Goal: Task Accomplishment & Management: Manage account settings

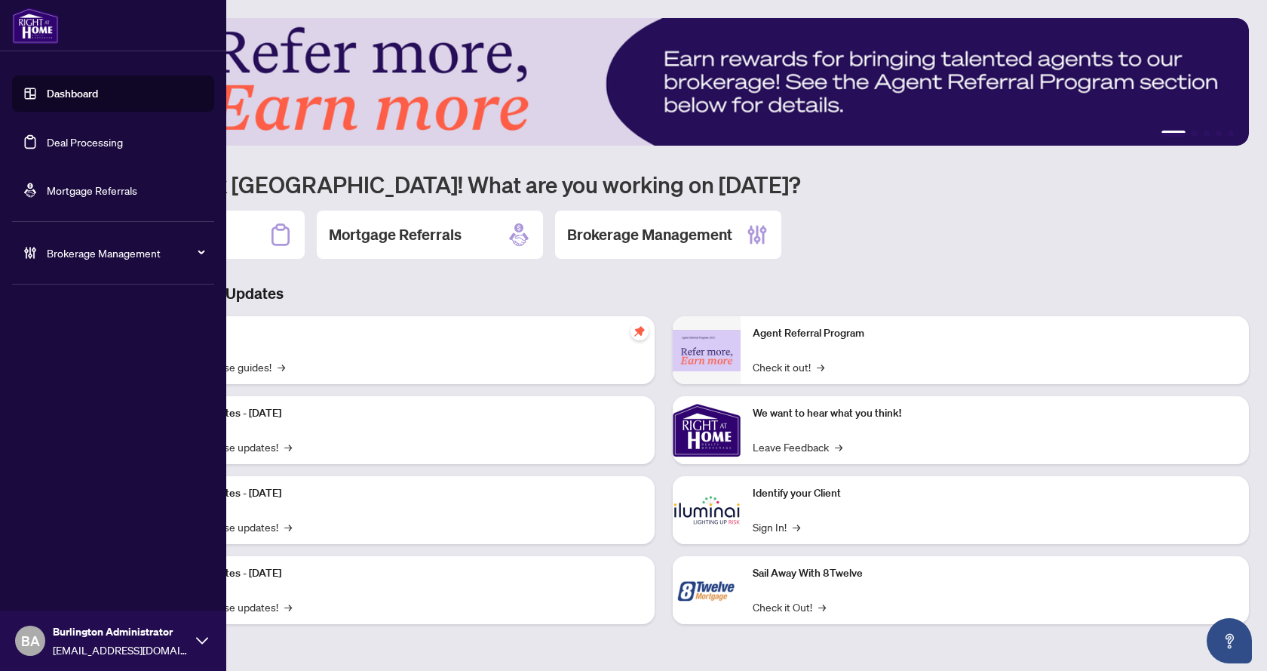
click at [30, 65] on li "Dashboard Deal Processing Mortgage Referrals" at bounding box center [113, 141] width 202 height 157
click at [89, 168] on ul "Dashboard Deal Processing Mortgage Referrals" at bounding box center [113, 141] width 202 height 133
click at [82, 143] on link "Deal Processing" at bounding box center [85, 142] width 76 height 14
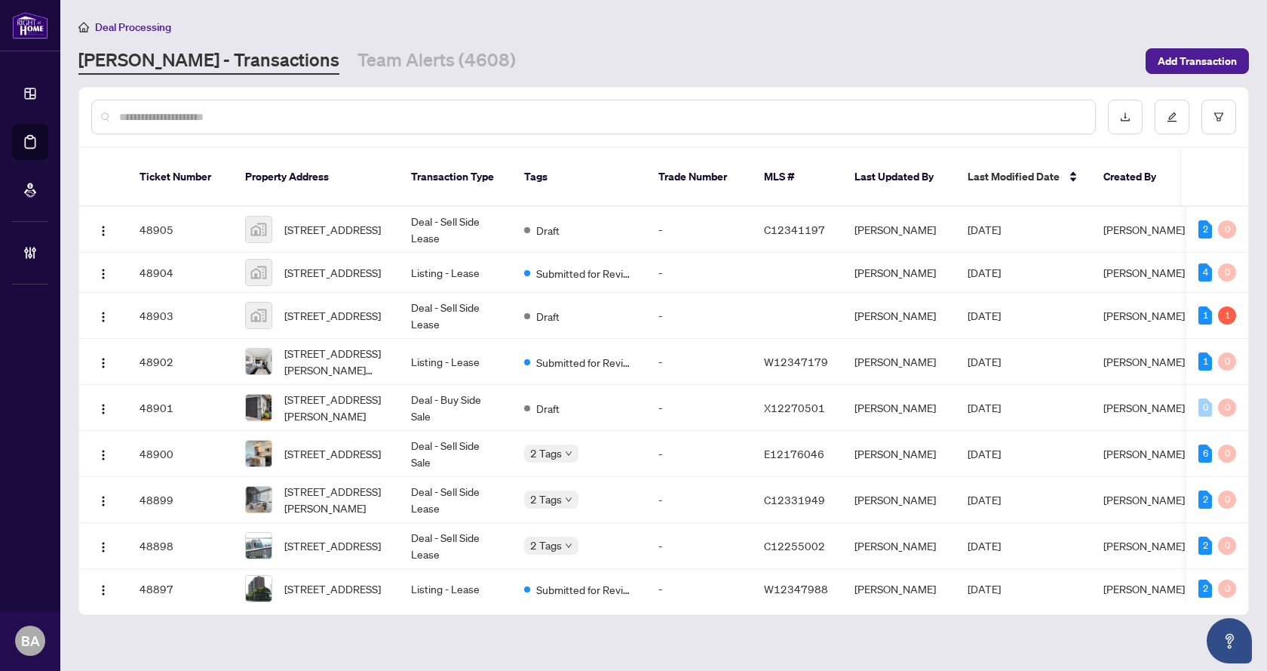
click at [227, 118] on input "text" at bounding box center [601, 117] width 964 height 17
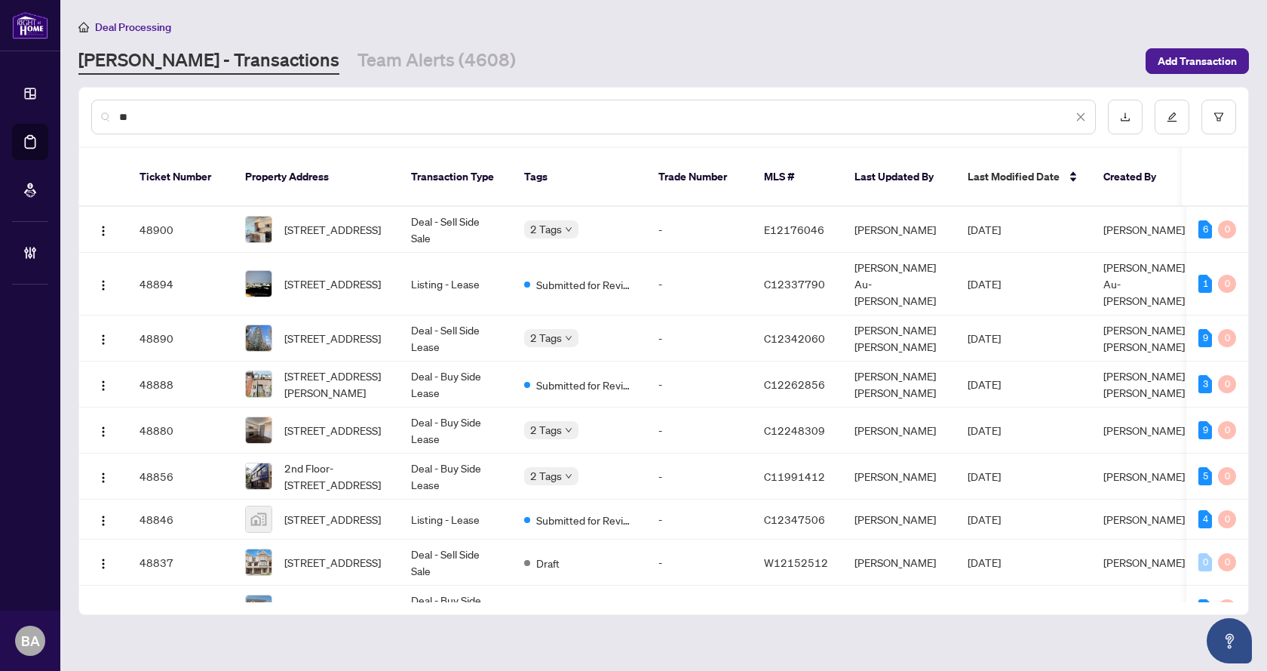
click at [187, 121] on input "**" at bounding box center [595, 117] width 953 height 17
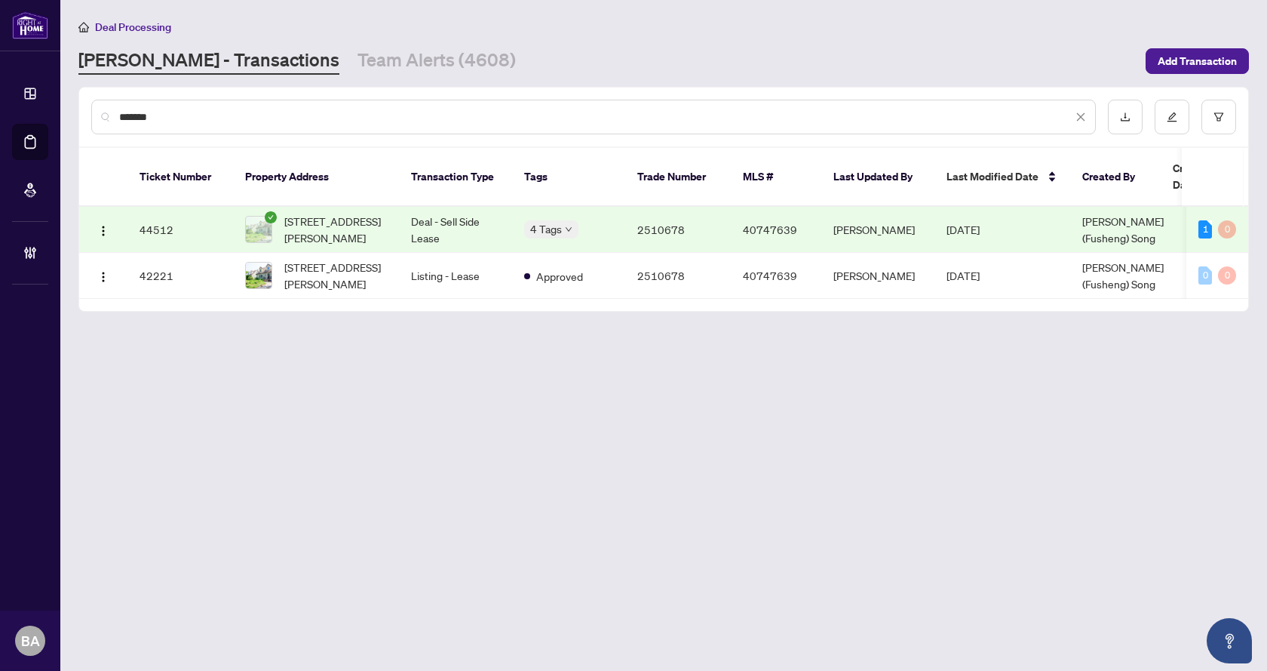
type input "*******"
click at [600, 225] on div "4 Tags" at bounding box center [568, 228] width 89 height 17
click at [902, 233] on td "[PERSON_NAME]" at bounding box center [877, 230] width 113 height 46
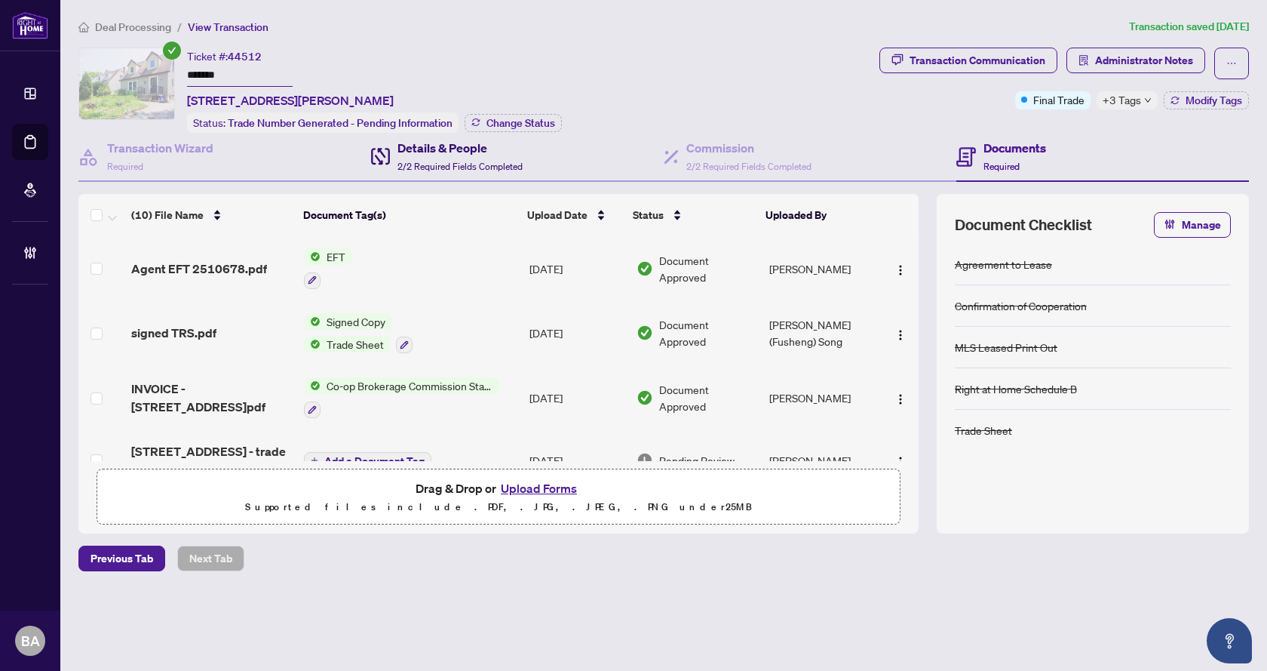
click at [394, 143] on div "Details & People 2/2 Required Fields Completed" at bounding box center [447, 156] width 152 height 35
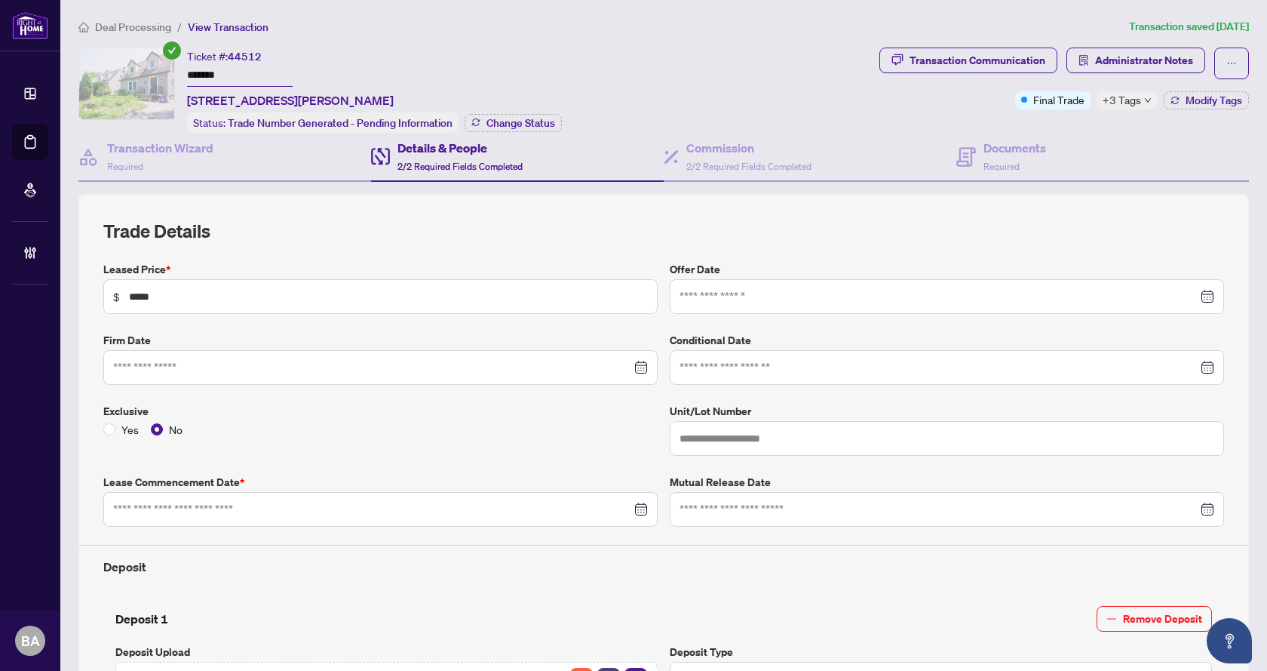
type input "**********"
click at [1116, 62] on span "Administrator Notes" at bounding box center [1144, 60] width 98 height 24
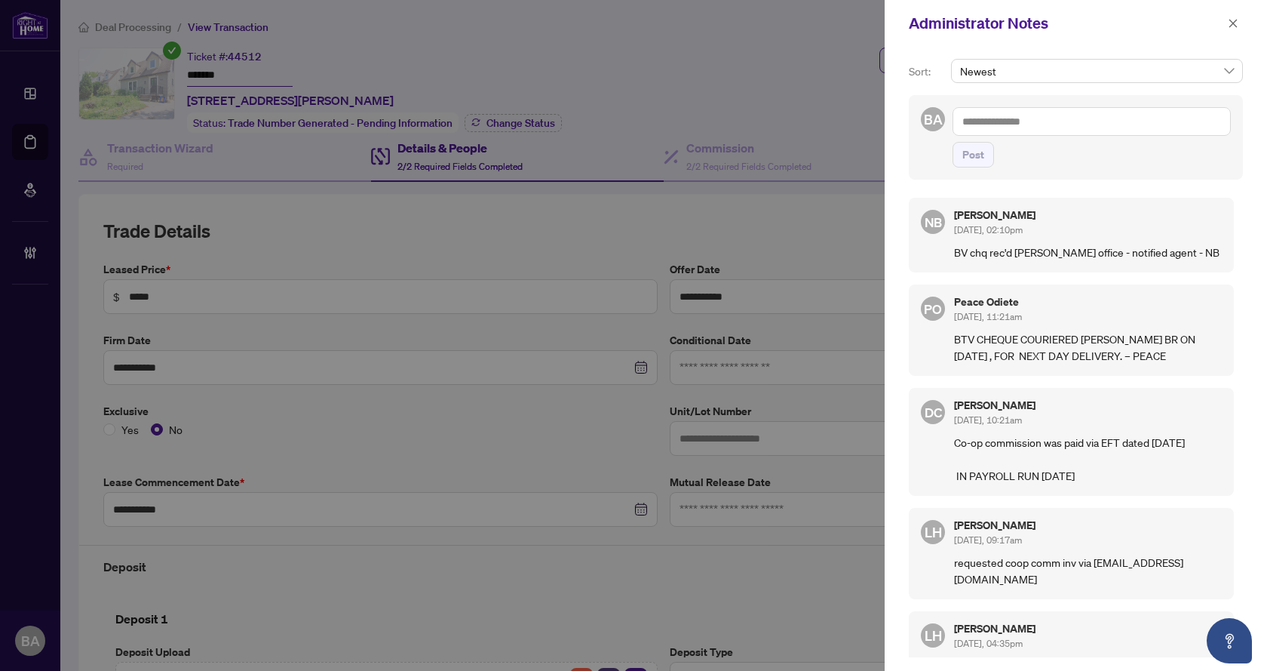
click at [1036, 251] on p "BV chq rec'd [PERSON_NAME] office - notified agent - NB" at bounding box center [1088, 252] width 268 height 17
click at [1239, 16] on div "Administrator Notes" at bounding box center [1076, 23] width 382 height 47
click at [1236, 20] on icon "close" at bounding box center [1233, 23] width 11 height 11
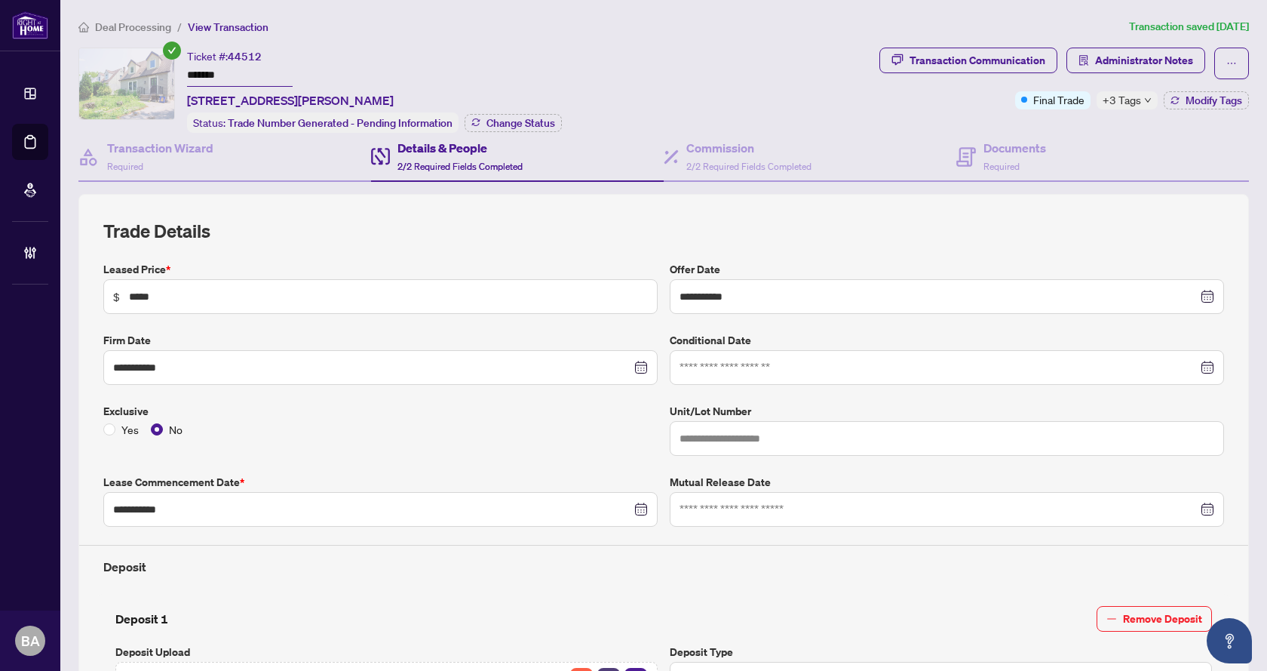
click at [420, 140] on h4 "Details & People" at bounding box center [460, 148] width 125 height 18
click at [138, 25] on span "Deal Processing" at bounding box center [133, 27] width 76 height 14
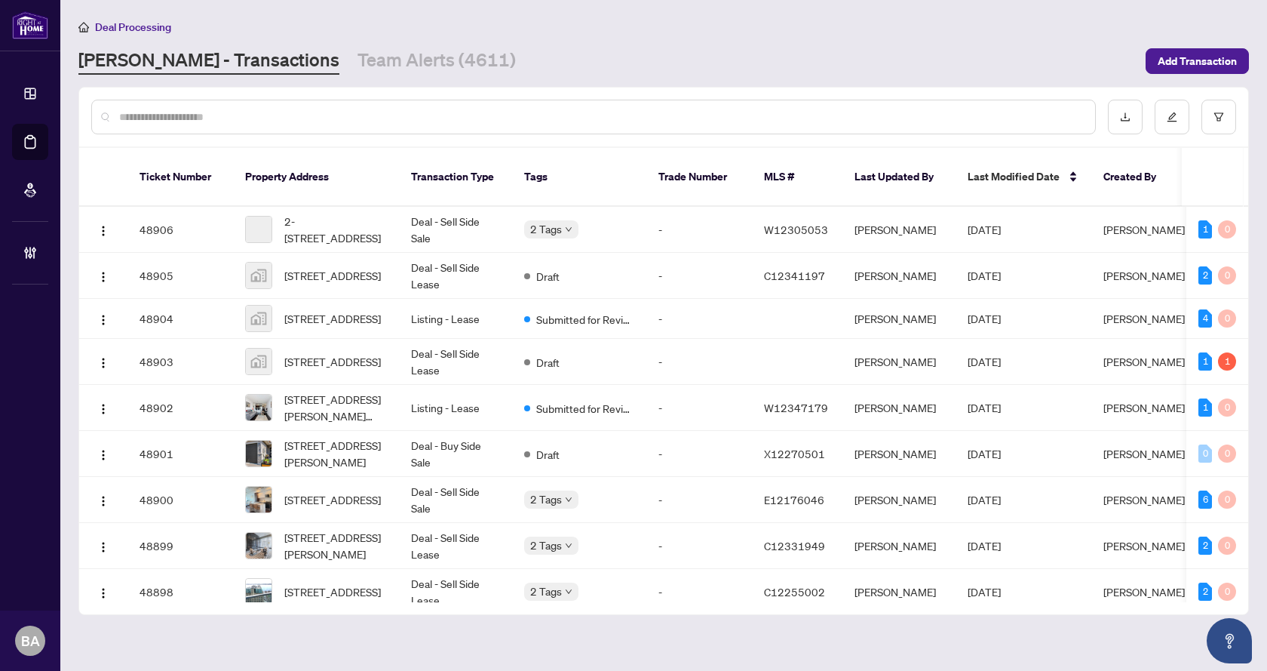
click at [178, 124] on input "text" at bounding box center [601, 117] width 964 height 17
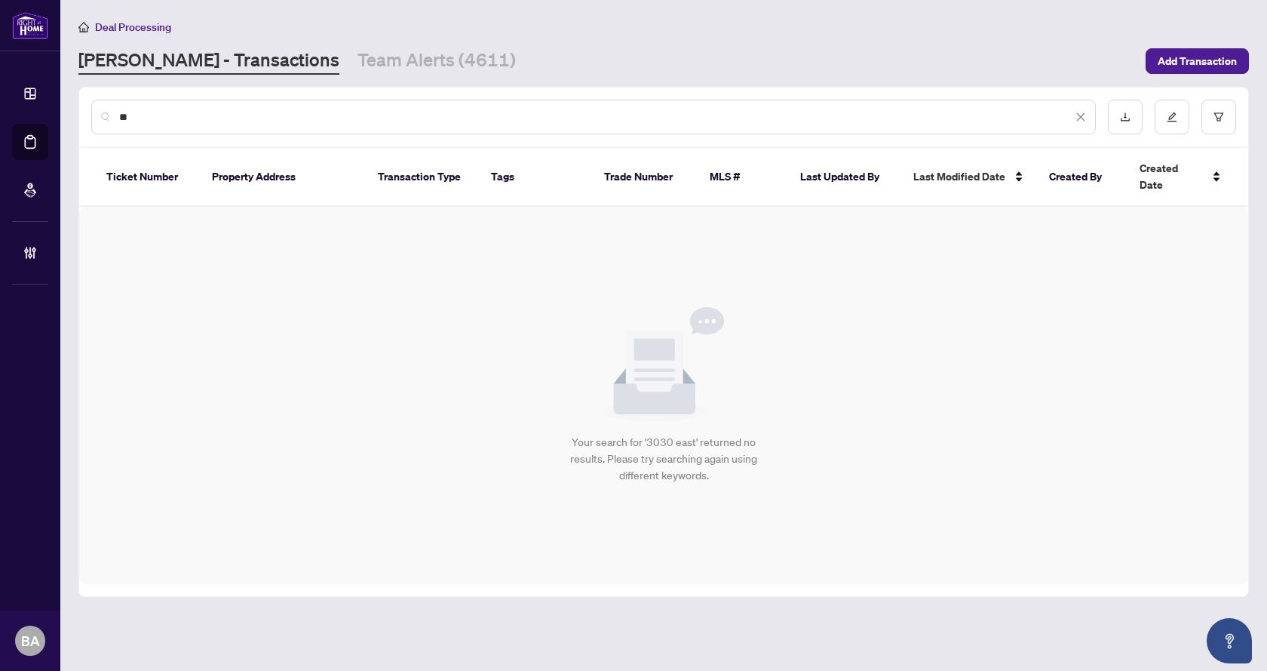
type input "*"
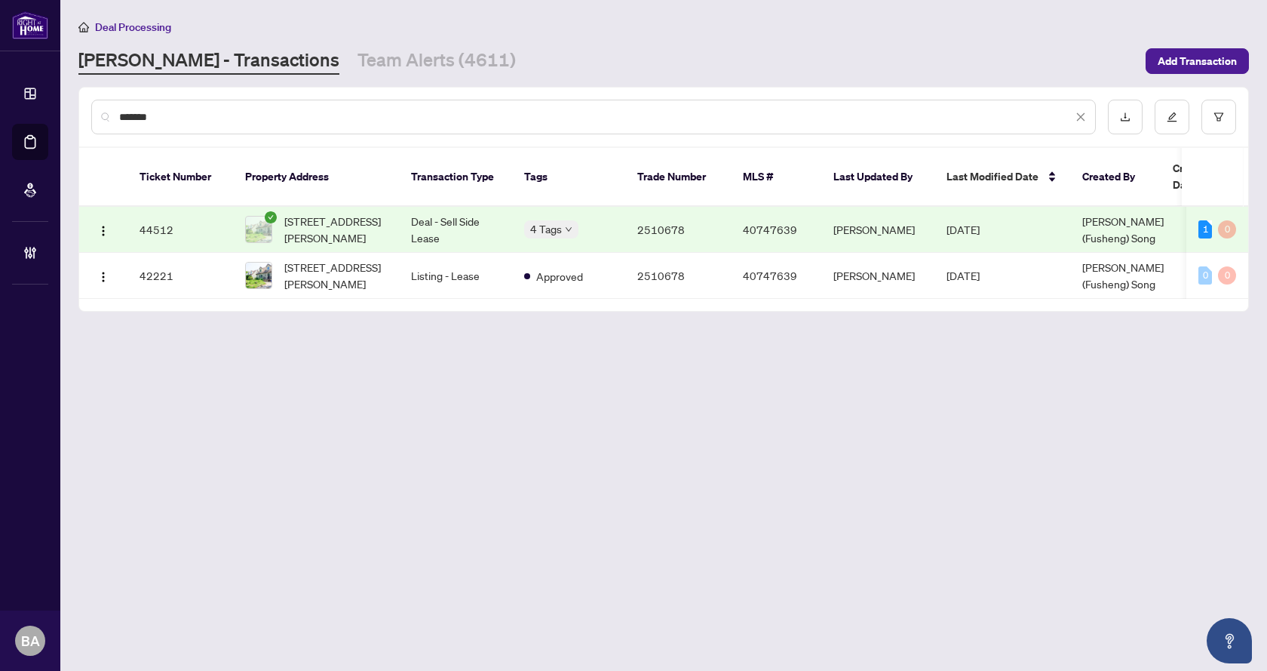
type input "*******"
click at [348, 243] on td "[STREET_ADDRESS][PERSON_NAME]" at bounding box center [316, 230] width 166 height 46
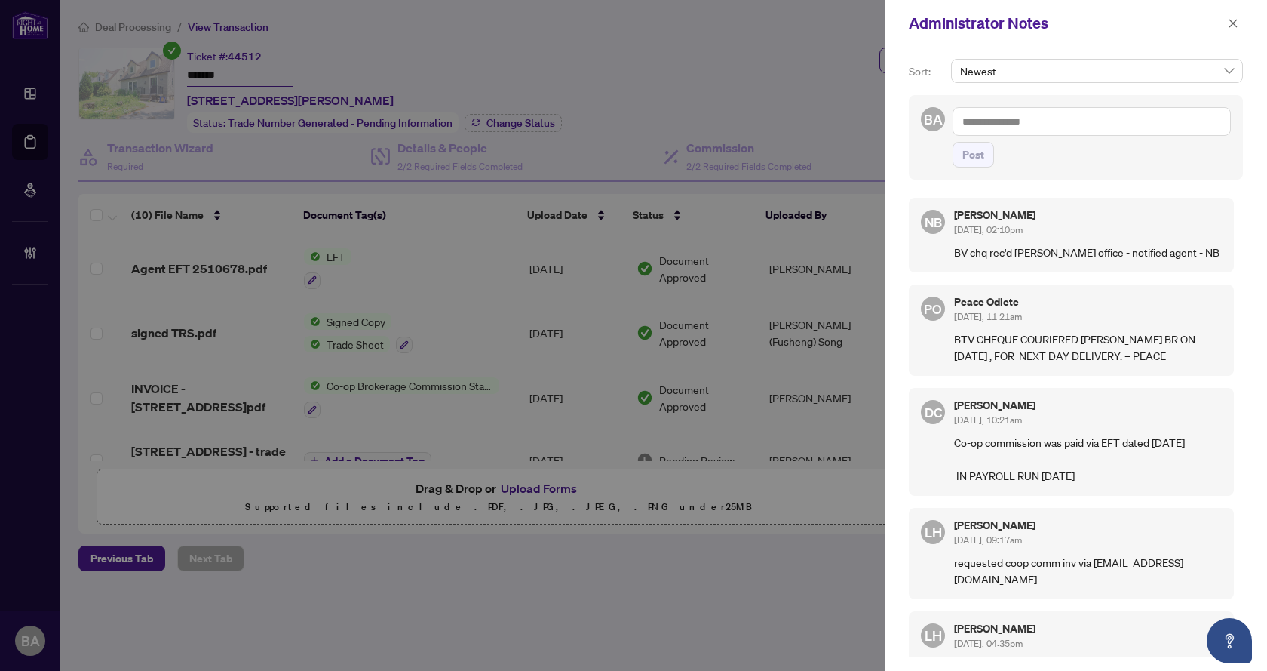
click at [763, 129] on div at bounding box center [633, 335] width 1267 height 671
click at [1243, 28] on div "Administrator Notes" at bounding box center [1076, 23] width 382 height 47
click at [1235, 29] on span "button" at bounding box center [1233, 23] width 11 height 24
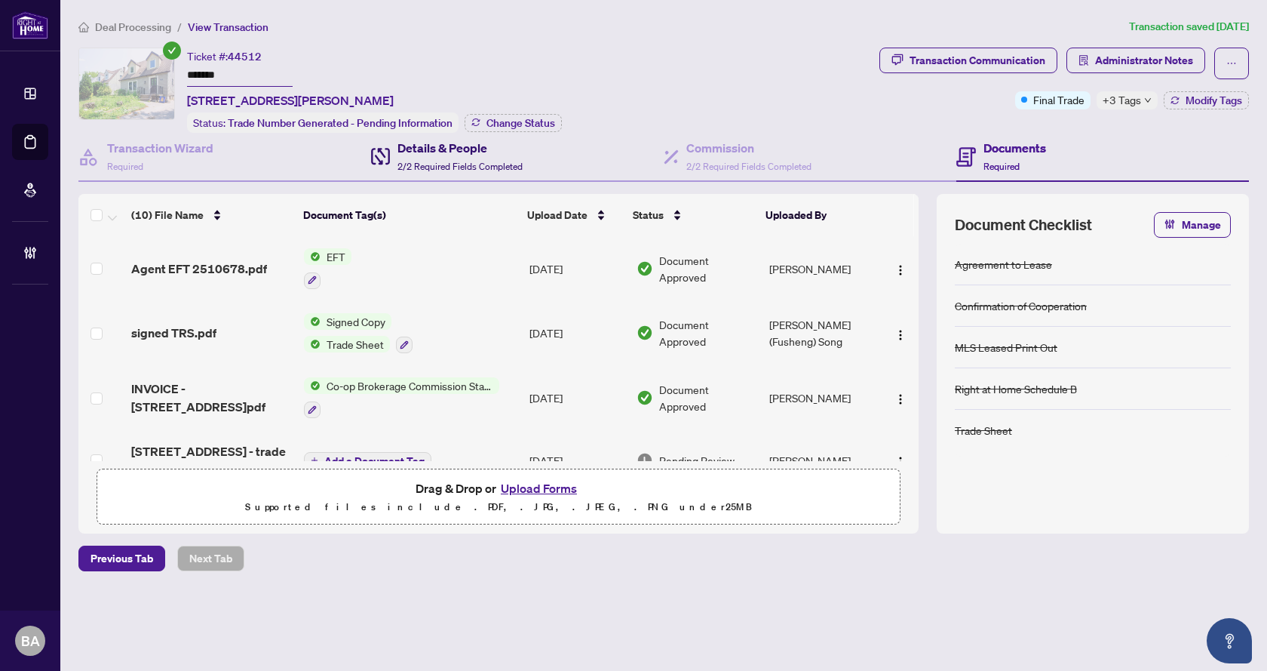
click at [428, 167] on span "2/2 Required Fields Completed" at bounding box center [460, 166] width 125 height 11
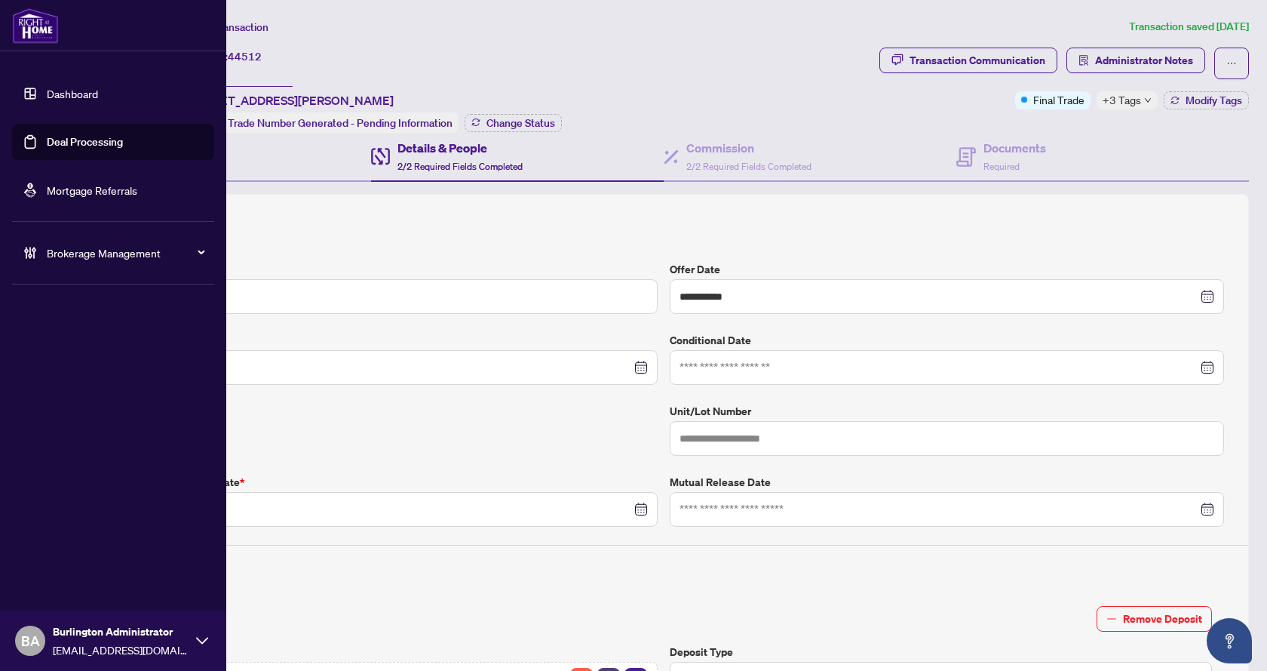
click at [69, 145] on link "Deal Processing" at bounding box center [85, 142] width 76 height 14
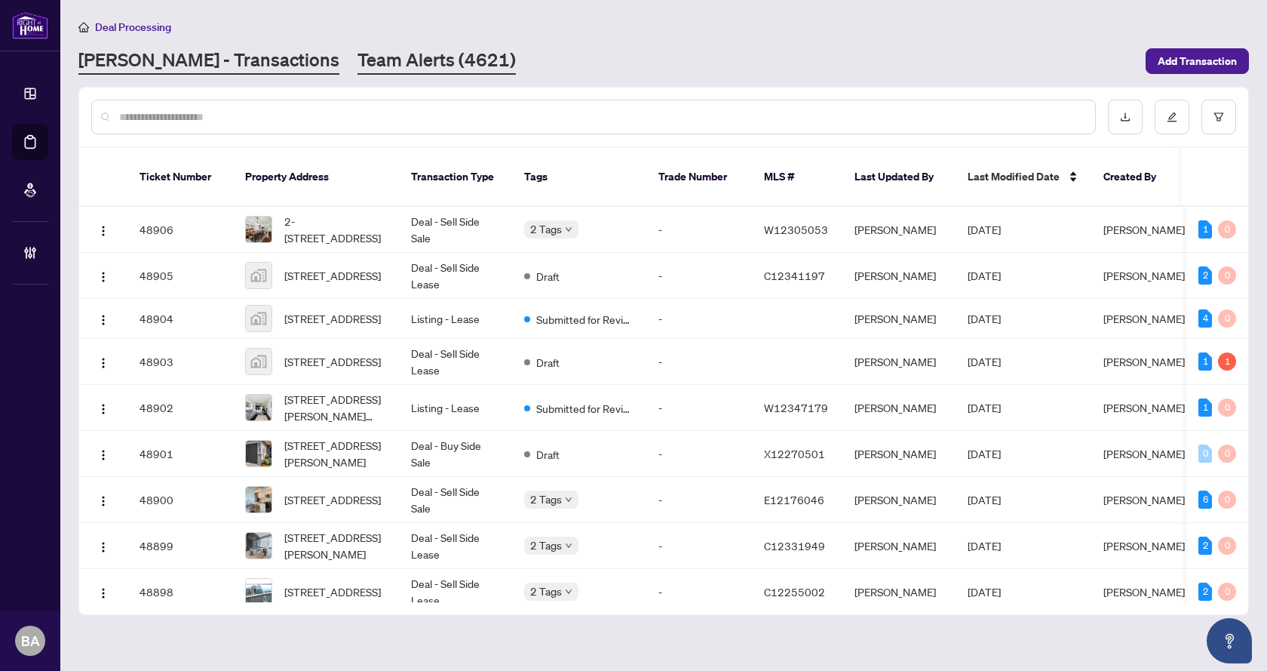
click at [358, 72] on link "Team Alerts (4621)" at bounding box center [437, 61] width 158 height 27
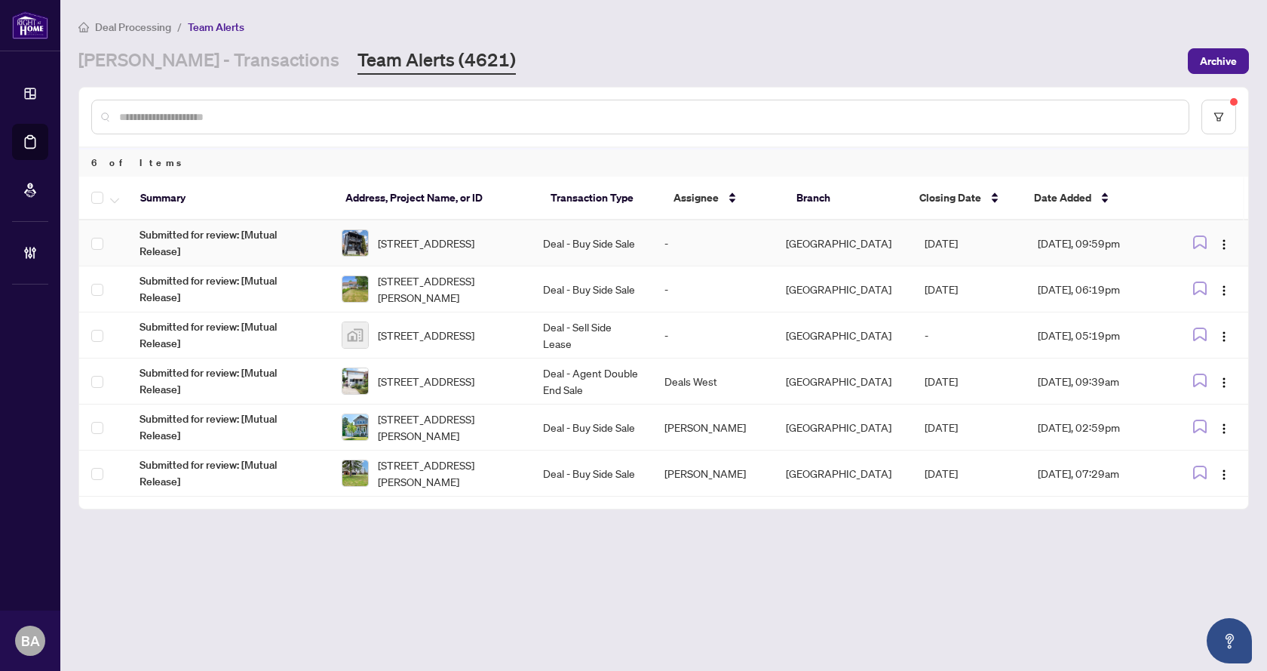
click at [711, 250] on td "-" at bounding box center [712, 243] width 121 height 46
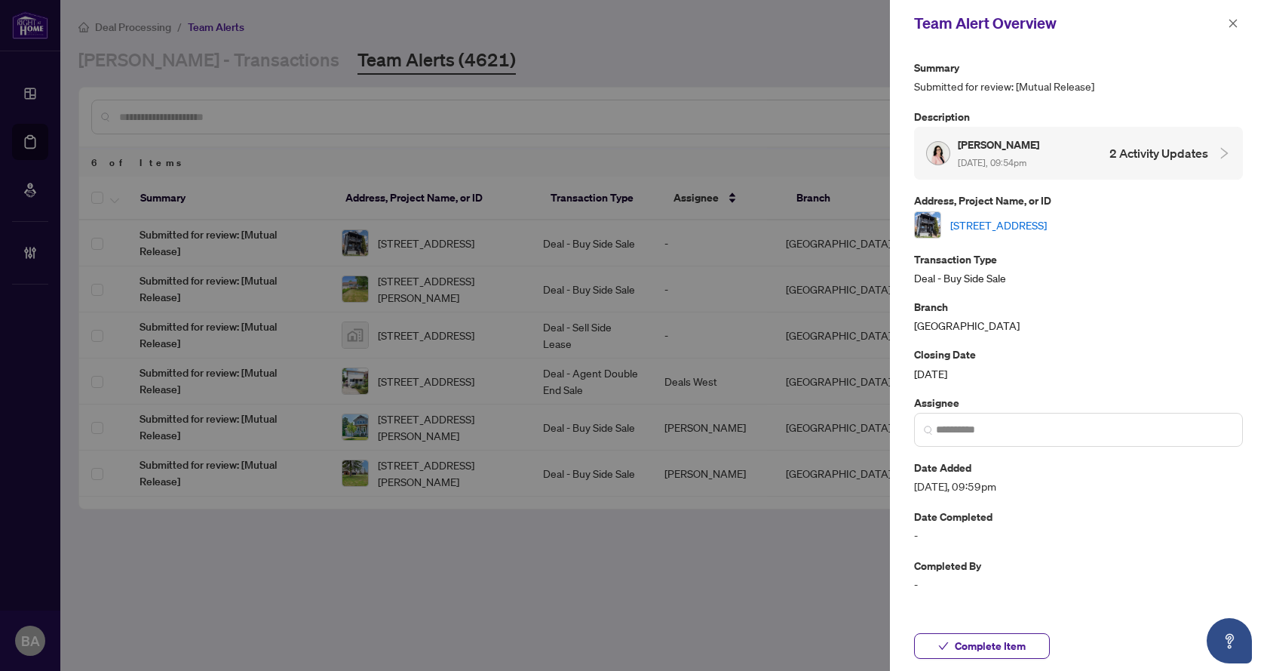
click at [1037, 227] on link "[STREET_ADDRESS]" at bounding box center [998, 224] width 97 height 17
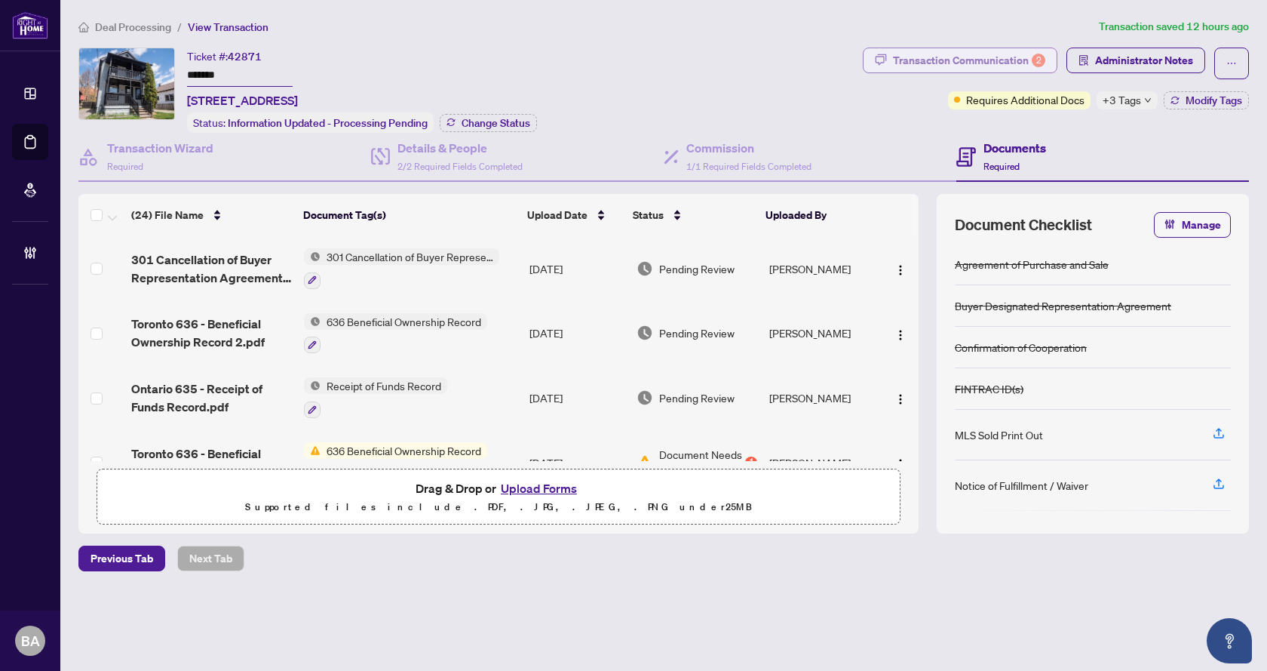
click at [971, 62] on div "Transaction Communication 2" at bounding box center [969, 60] width 152 height 24
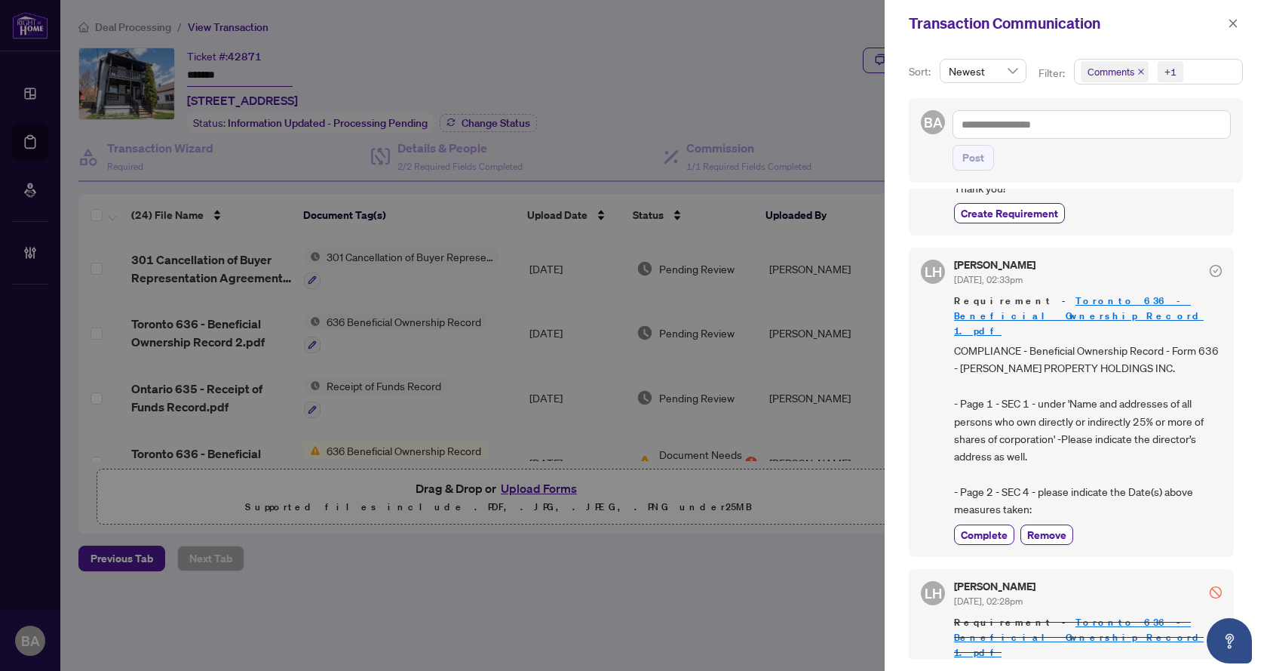
scroll to position [377, 0]
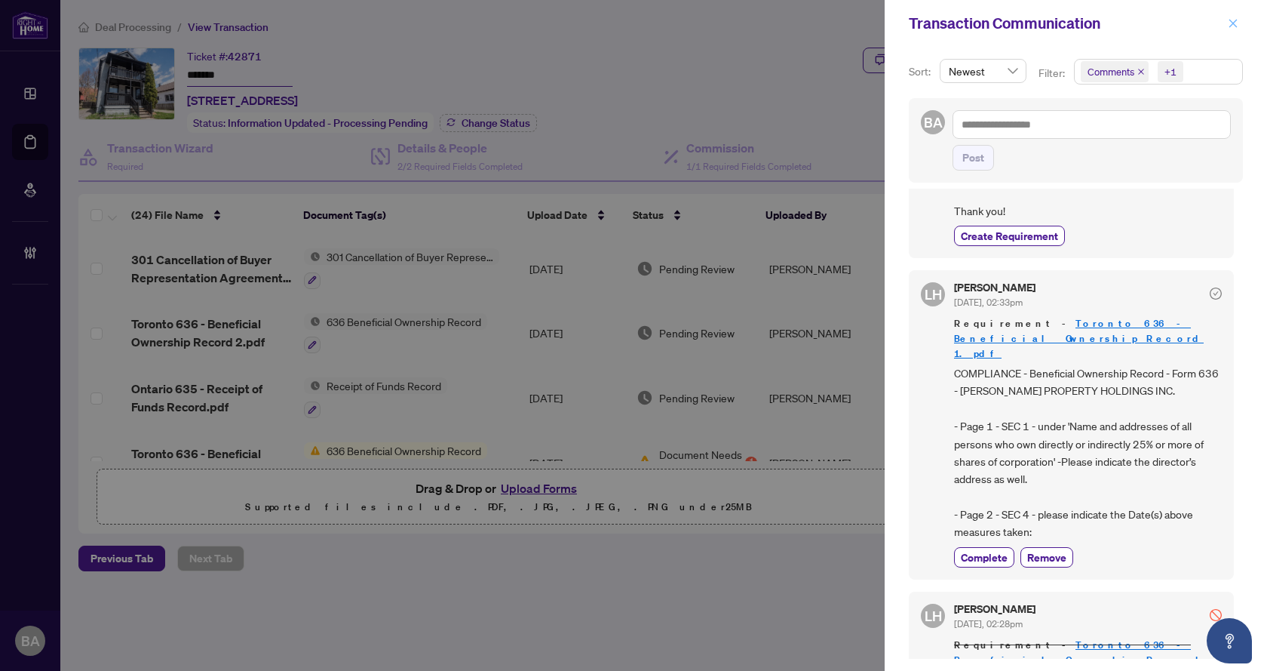
click at [1239, 17] on button "button" at bounding box center [1233, 23] width 20 height 18
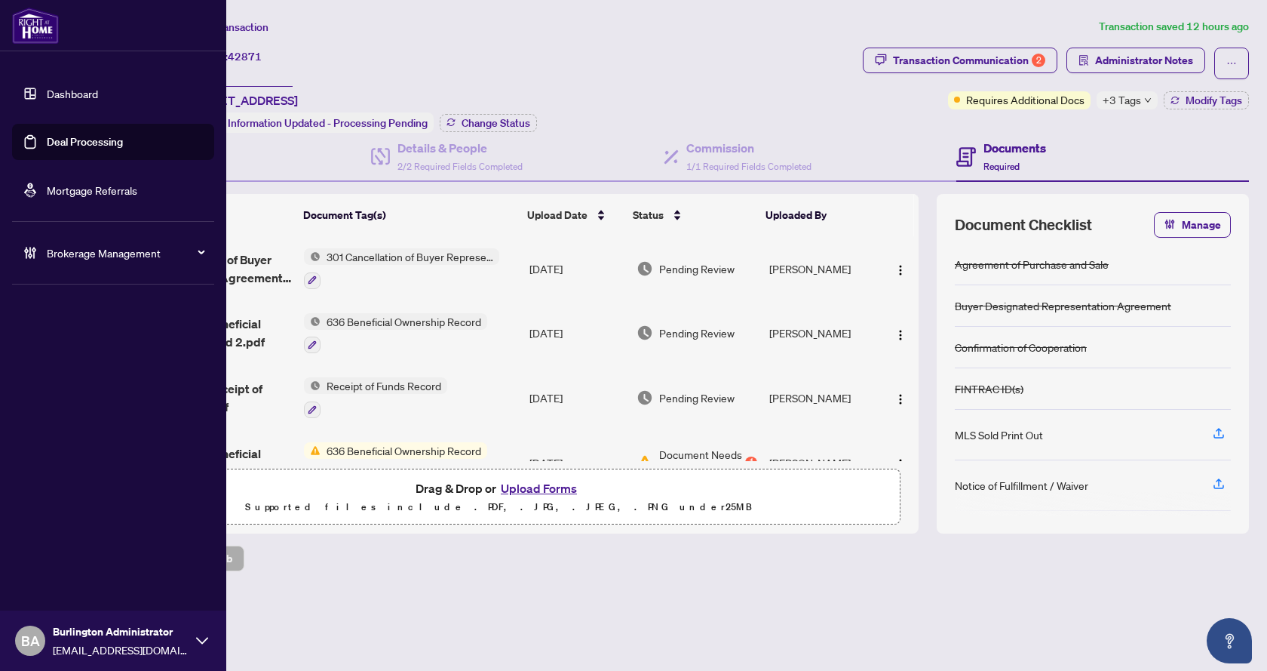
click at [54, 143] on link "Deal Processing" at bounding box center [85, 142] width 76 height 14
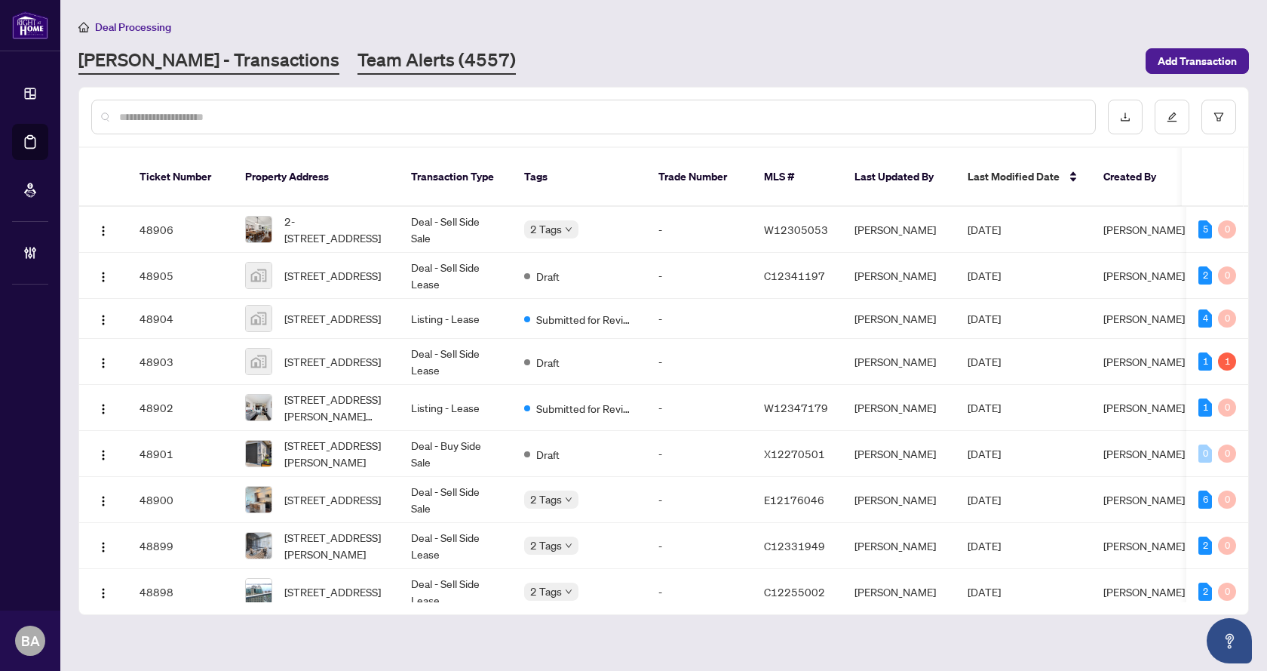
click at [358, 63] on link "Team Alerts (4557)" at bounding box center [437, 61] width 158 height 27
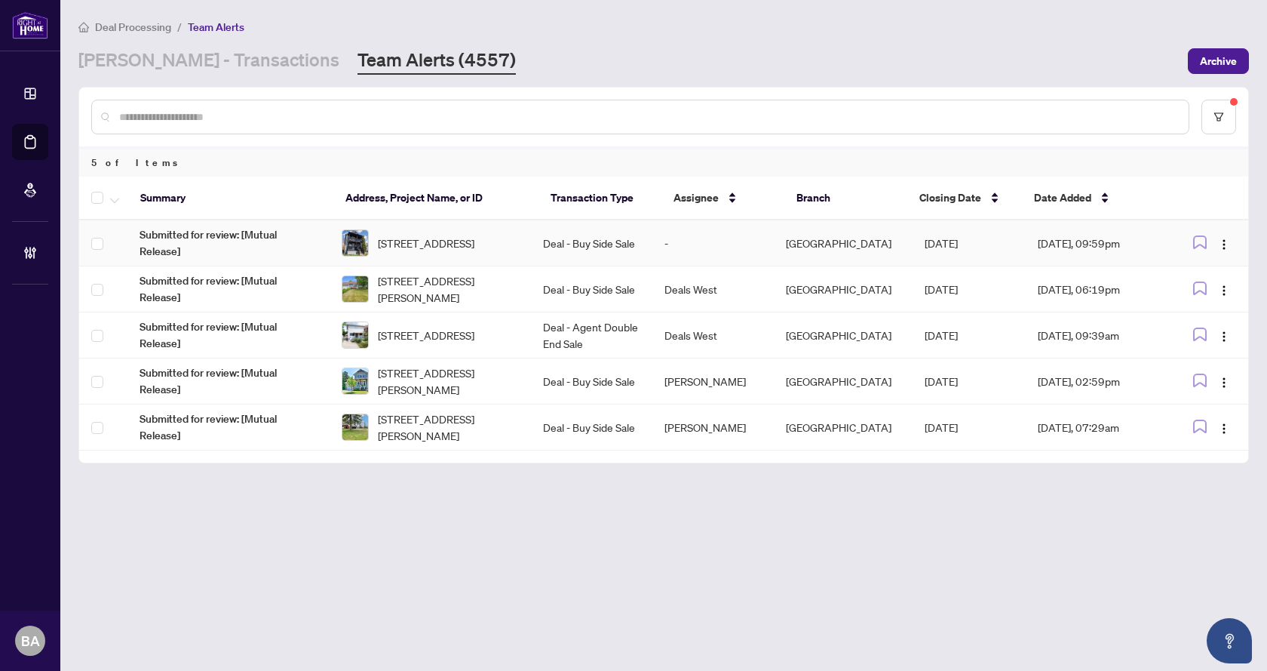
click at [628, 254] on td "Deal - Buy Side Sale" at bounding box center [591, 243] width 121 height 46
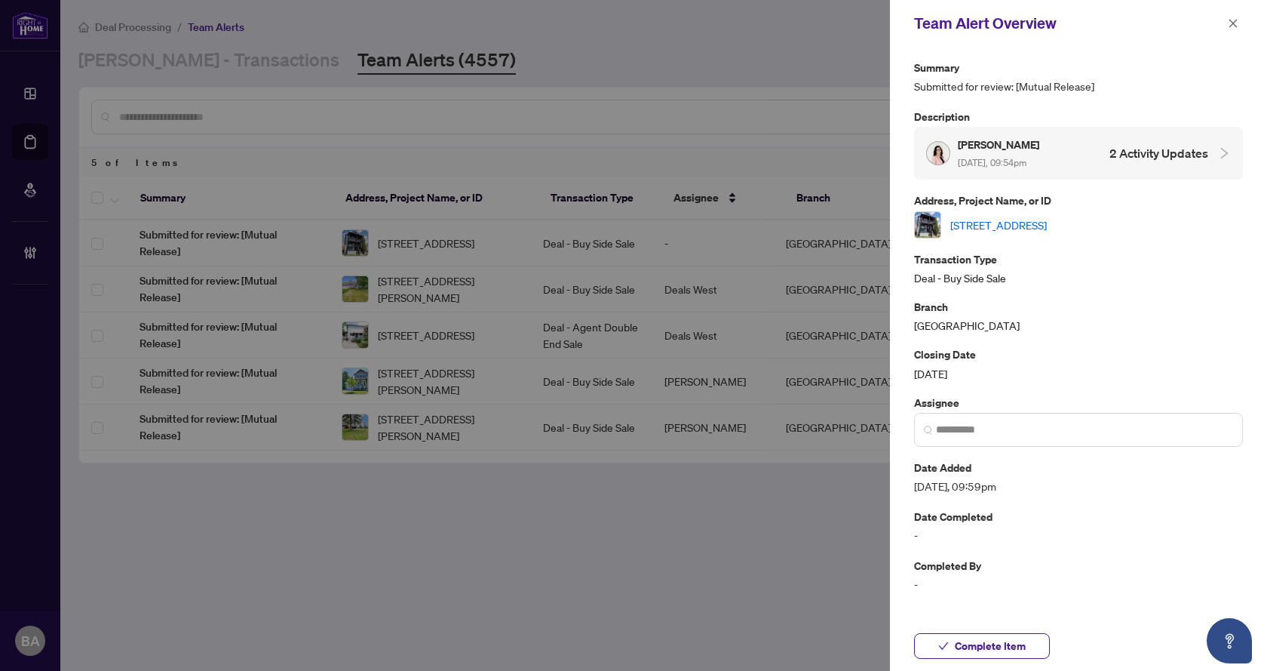
click at [1158, 171] on div "Mahsa Satoungar Aug/15/2025, 09:54pm 2 Activity Updates" at bounding box center [1078, 153] width 329 height 53
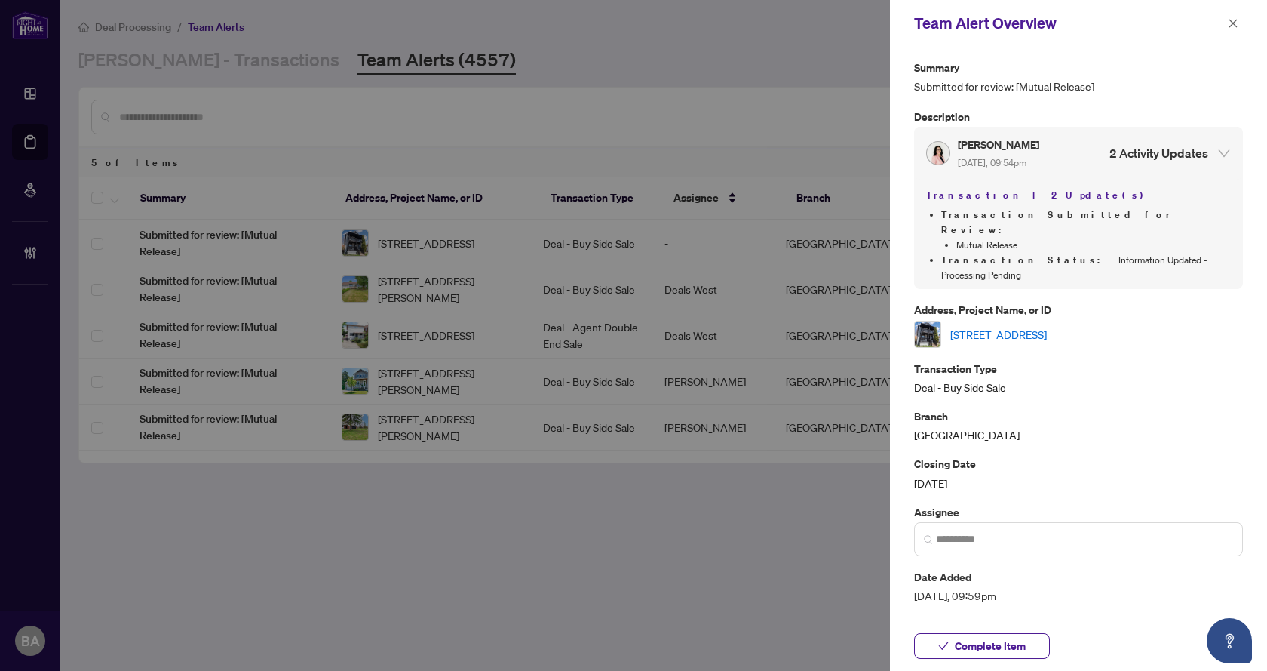
click at [1047, 326] on link "[STREET_ADDRESS]" at bounding box center [998, 334] width 97 height 17
click at [1233, 23] on icon "close" at bounding box center [1233, 23] width 8 height 8
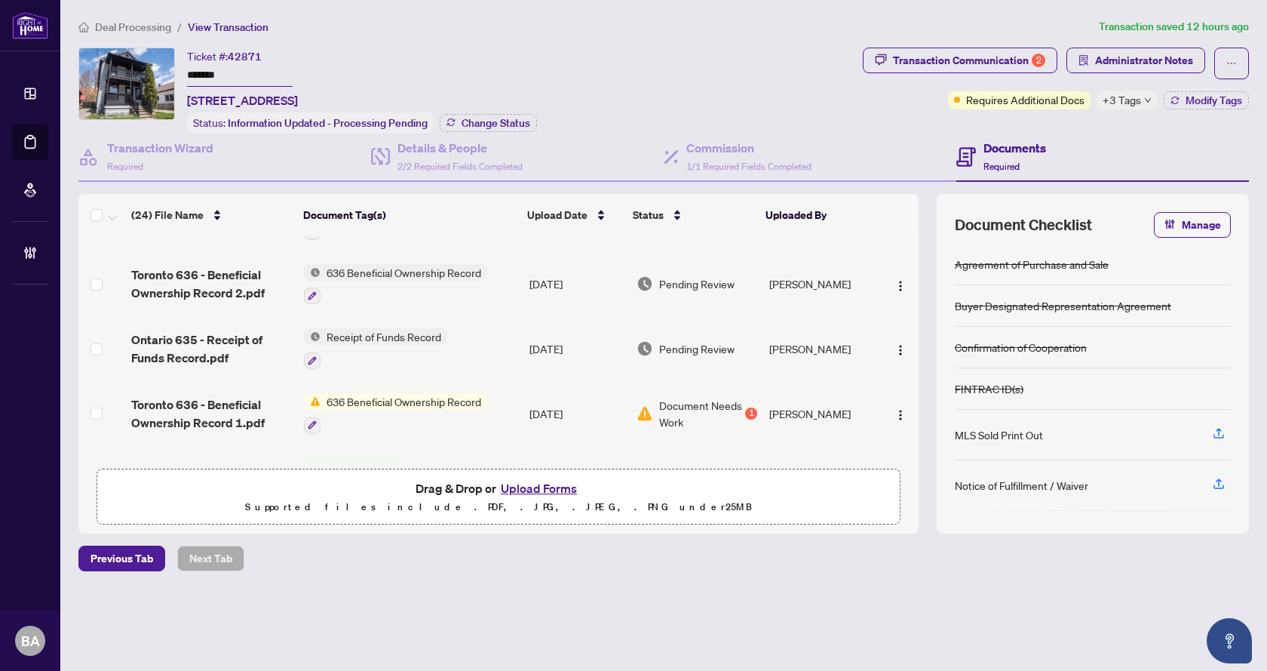
scroll to position [75, 0]
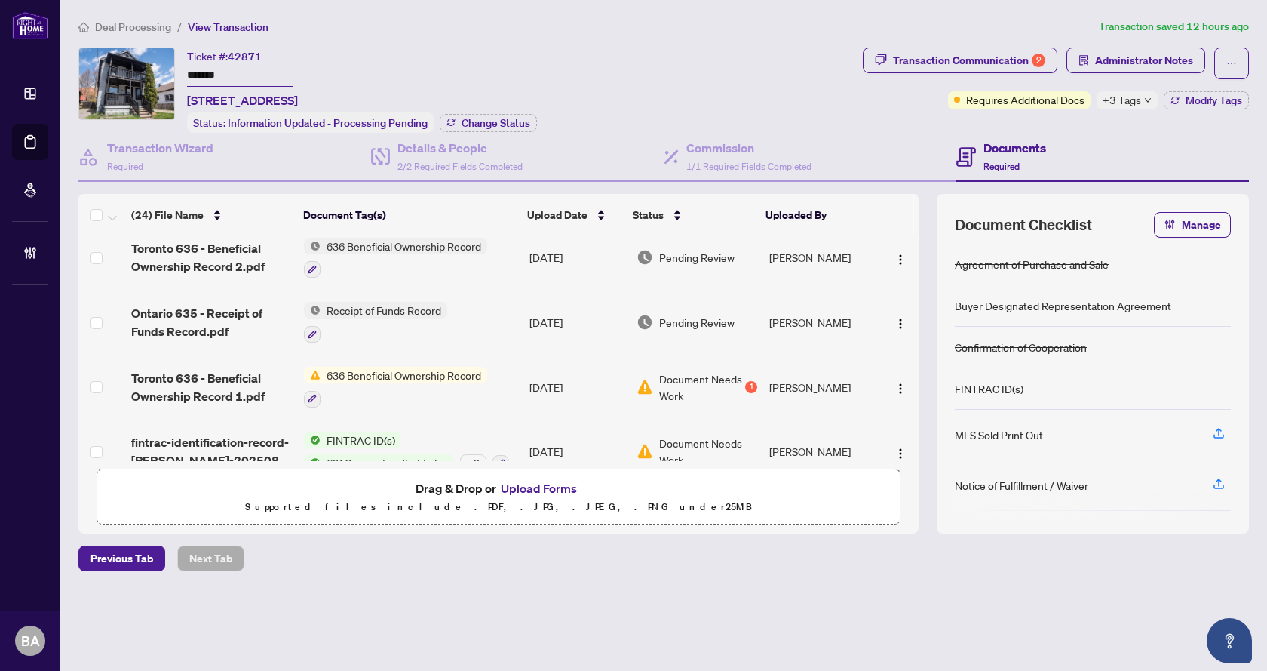
click at [384, 379] on span "636 Beneficial Ownership Record" at bounding box center [404, 375] width 167 height 17
click at [663, 379] on span "Document Needs Work" at bounding box center [701, 386] width 84 height 33
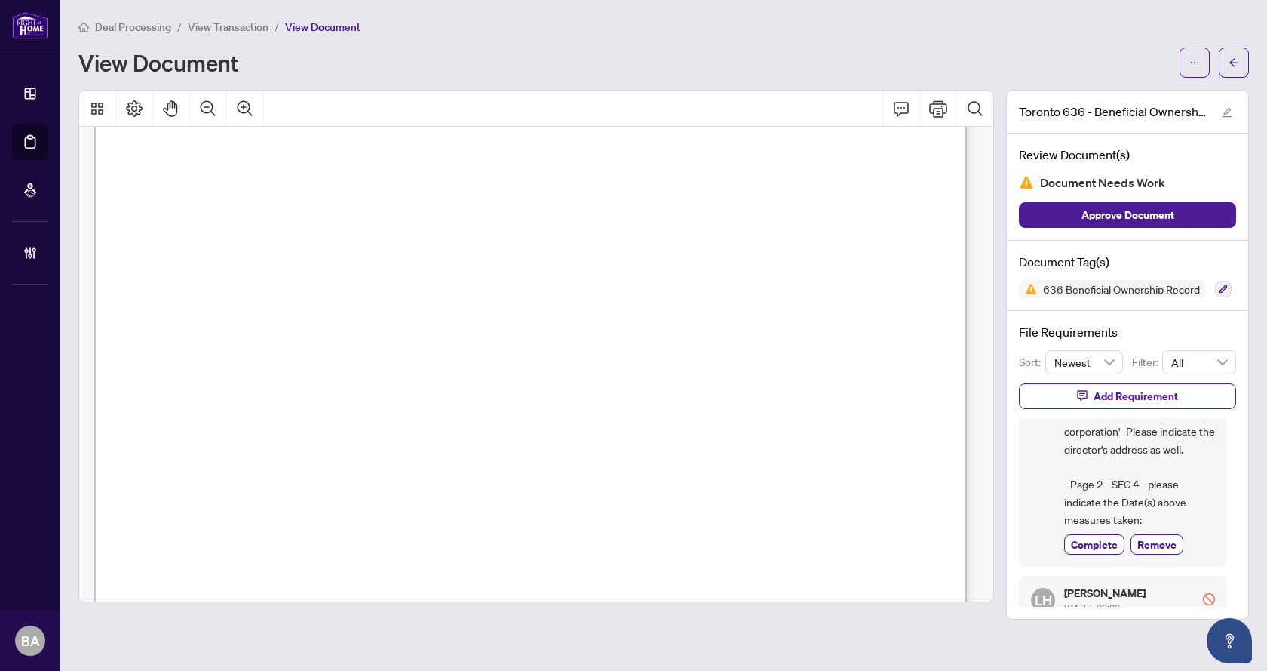
scroll to position [226, 0]
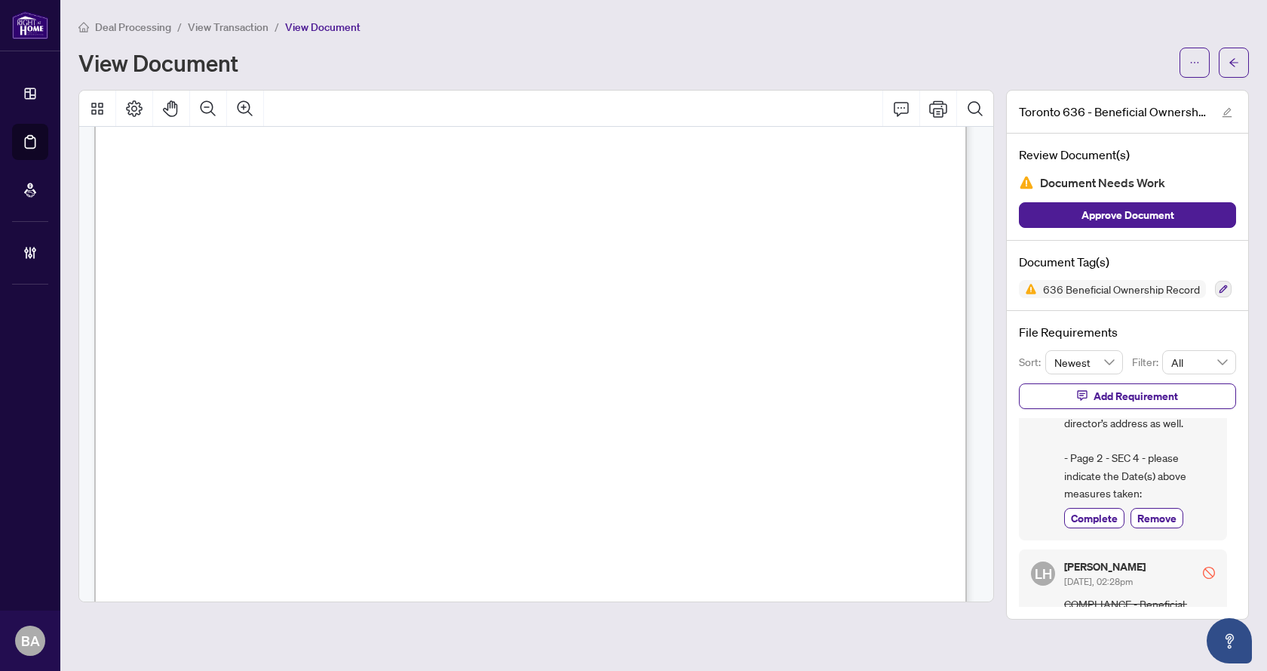
click at [213, 35] on div "Deal Processing / View Transaction / View Document View Document" at bounding box center [663, 48] width 1171 height 60
click at [216, 29] on span "View Transaction" at bounding box center [228, 27] width 81 height 14
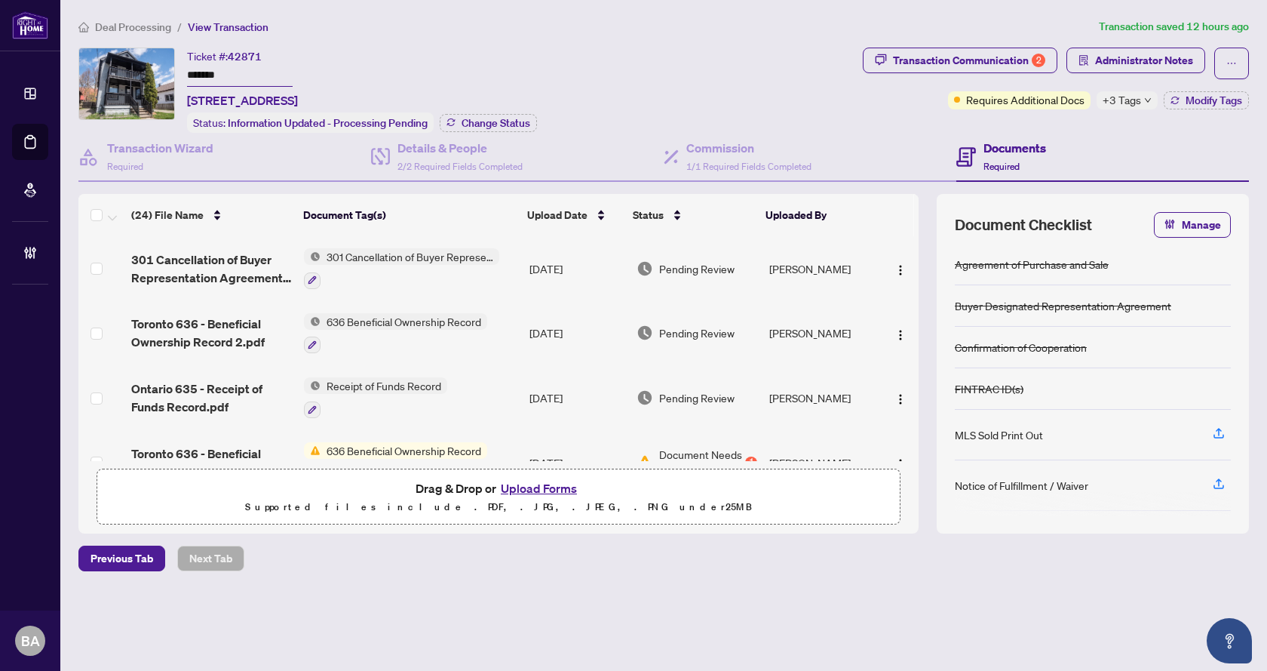
click at [385, 327] on span "636 Beneficial Ownership Record" at bounding box center [404, 321] width 167 height 17
click at [226, 316] on span "Toronto 636 - Beneficial Ownership Record 2.pdf" at bounding box center [211, 333] width 161 height 36
